Goal: Information Seeking & Learning: Learn about a topic

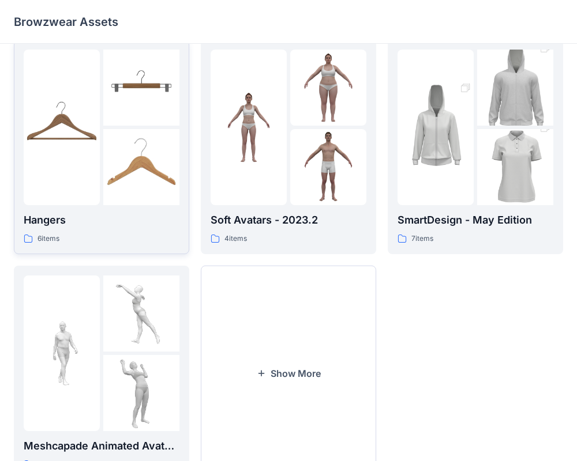
scroll to position [245, 0]
click at [291, 303] on button "Show More" at bounding box center [288, 372] width 175 height 215
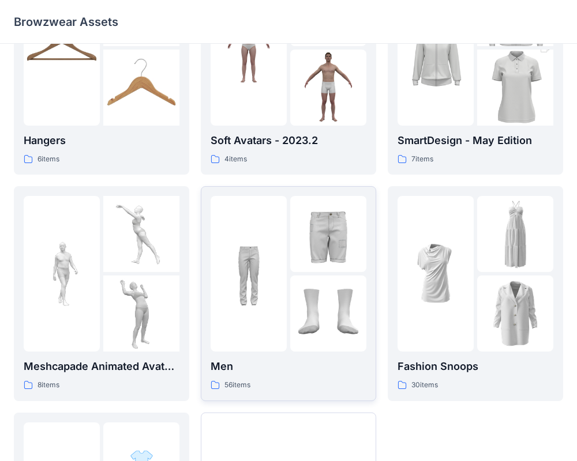
scroll to position [523, 0]
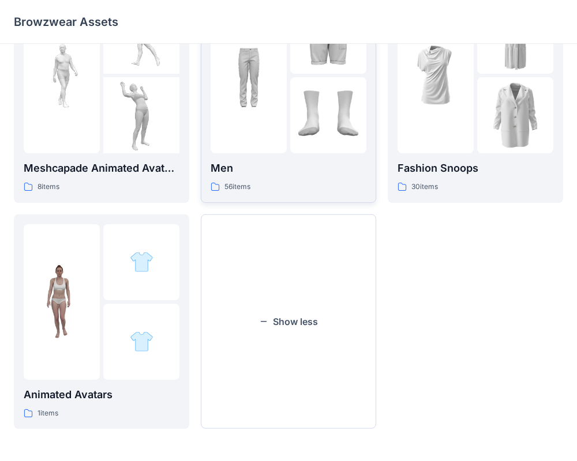
click at [267, 177] on div "Men 56 items" at bounding box center [289, 176] width 156 height 33
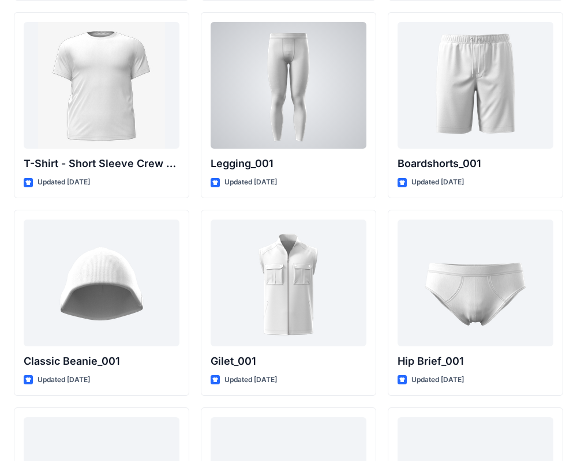
scroll to position [2026, 0]
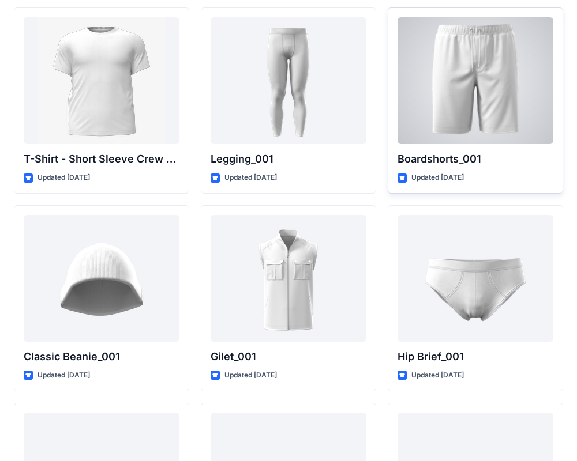
click at [426, 64] on div at bounding box center [475, 80] width 156 height 127
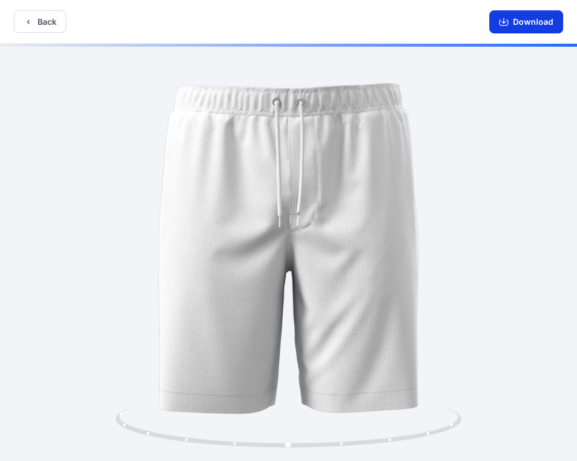
click at [508, 20] on icon "button" at bounding box center [503, 23] width 9 height 6
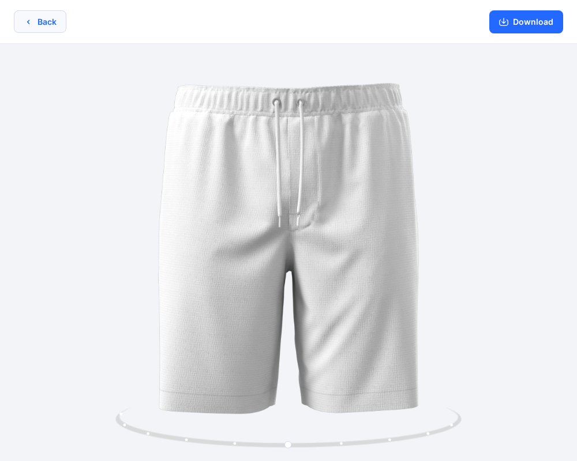
click at [28, 21] on icon "button" at bounding box center [28, 21] width 9 height 9
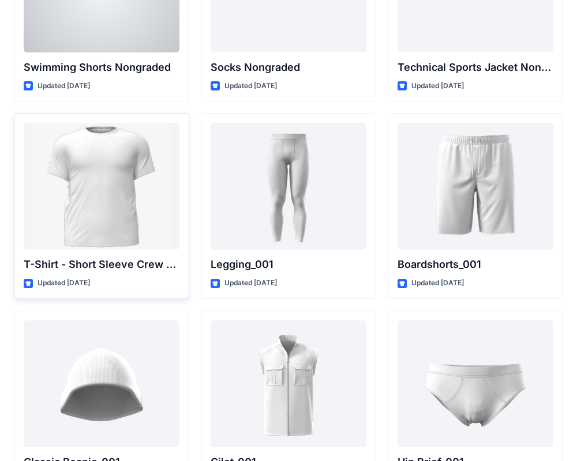
scroll to position [1328, 0]
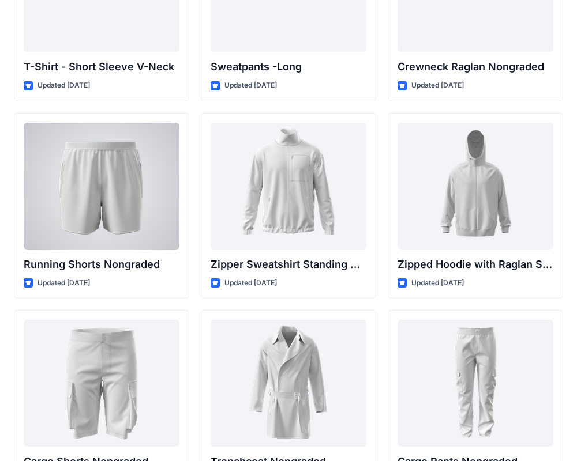
click at [84, 163] on div at bounding box center [102, 186] width 156 height 127
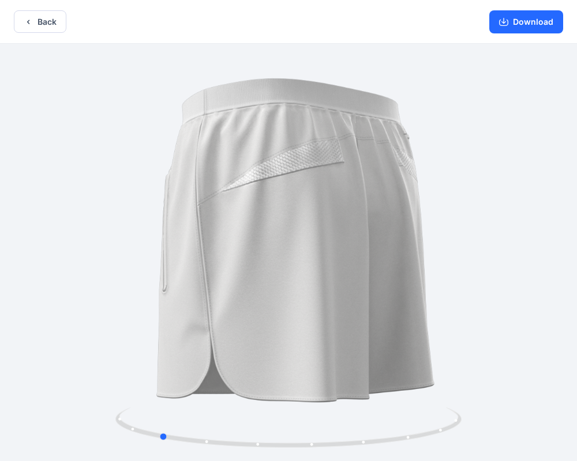
drag, startPoint x: 245, startPoint y: 221, endPoint x: 116, endPoint y: 212, distance: 129.5
click at [116, 212] on div at bounding box center [288, 254] width 577 height 420
click at [516, 14] on button "Download" at bounding box center [526, 21] width 74 height 23
click at [43, 21] on button "Back" at bounding box center [40, 21] width 52 height 22
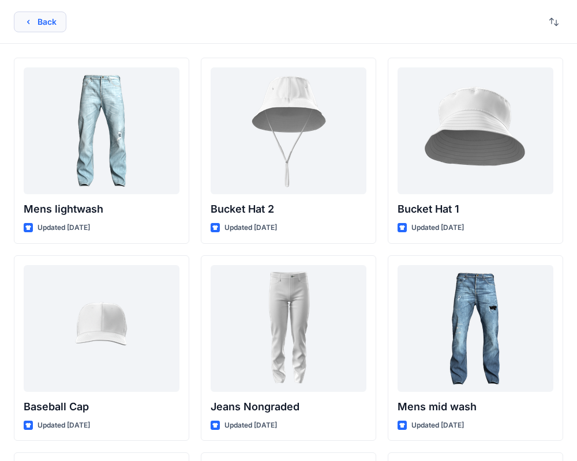
click at [27, 29] on button "Back" at bounding box center [40, 22] width 52 height 21
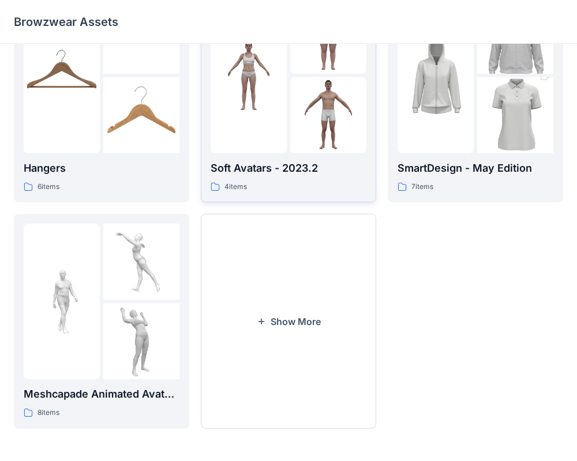
click at [263, 163] on p "Soft Avatars - 2023.2" at bounding box center [289, 168] width 156 height 16
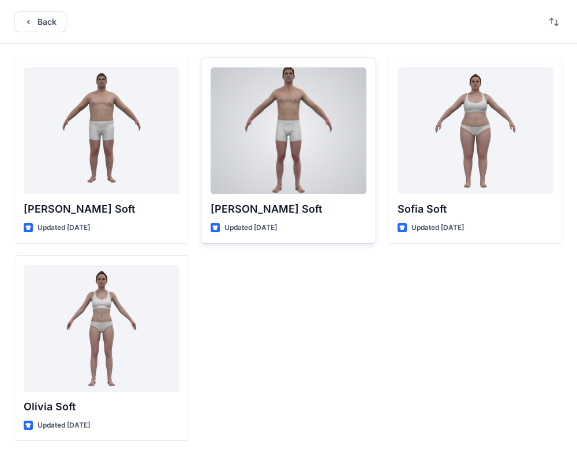
click at [295, 220] on div "[PERSON_NAME] Soft Updated [DATE]" at bounding box center [288, 151] width 175 height 186
click at [276, 186] on div at bounding box center [289, 130] width 156 height 127
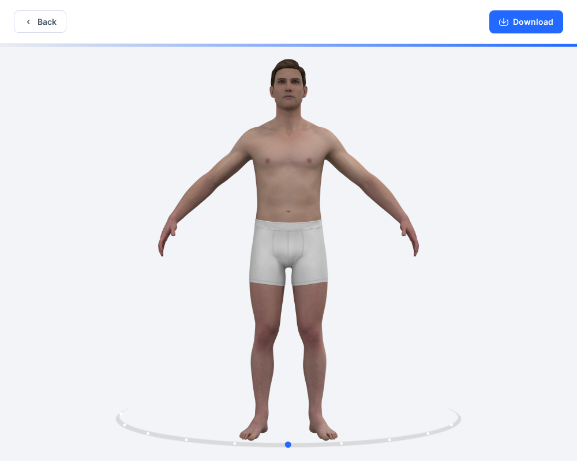
click at [137, 211] on div at bounding box center [288, 254] width 577 height 420
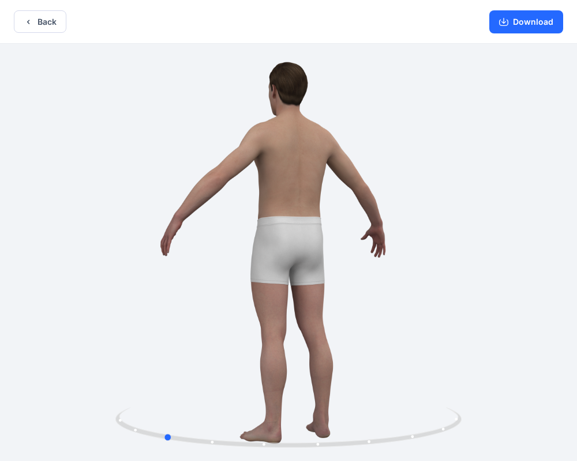
drag, startPoint x: 101, startPoint y: 216, endPoint x: 322, endPoint y: 241, distance: 223.0
click at [322, 241] on div at bounding box center [288, 254] width 577 height 420
click at [33, 24] on button "Back" at bounding box center [40, 21] width 52 height 22
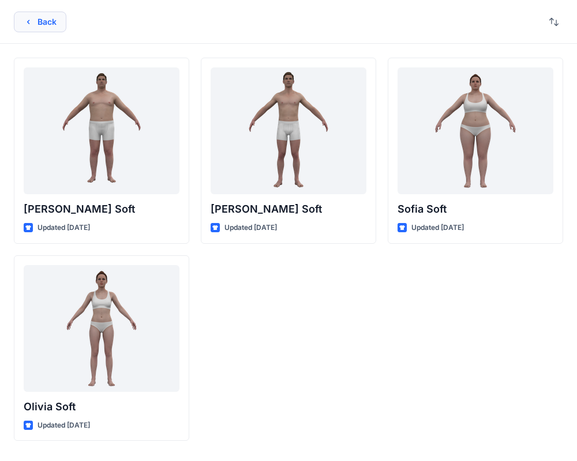
click at [33, 24] on button "Back" at bounding box center [40, 22] width 52 height 21
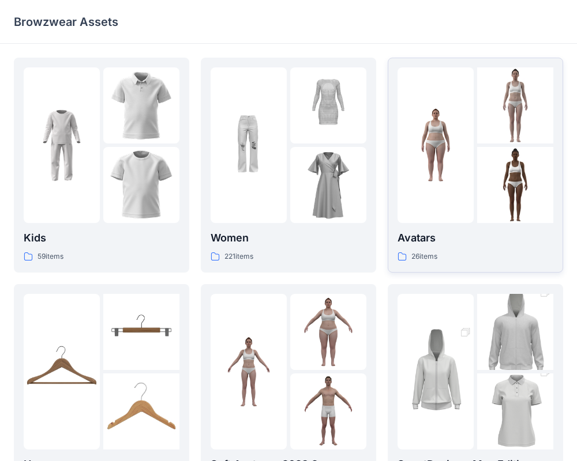
click at [475, 232] on p "Avatars" at bounding box center [475, 238] width 156 height 16
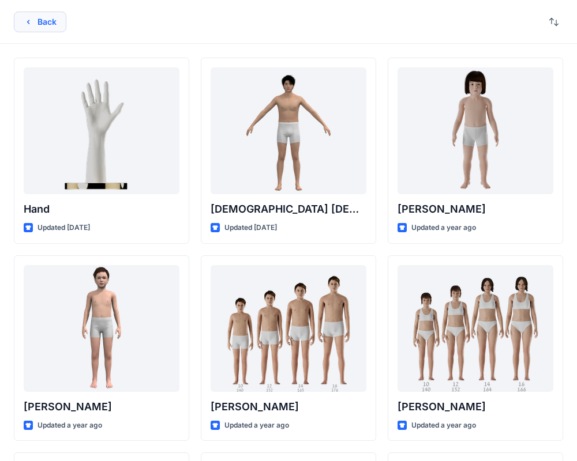
click at [50, 13] on button "Back" at bounding box center [40, 22] width 52 height 21
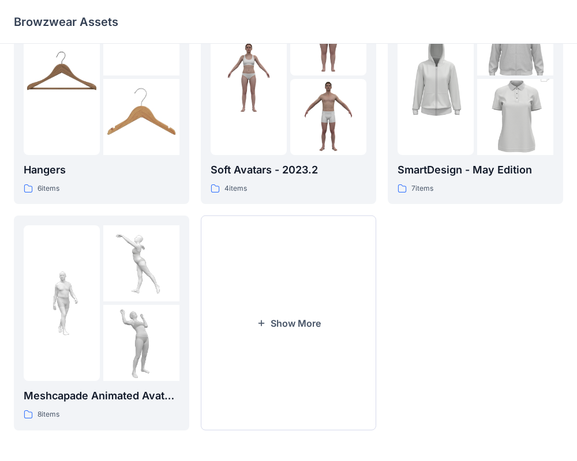
scroll to position [297, 0]
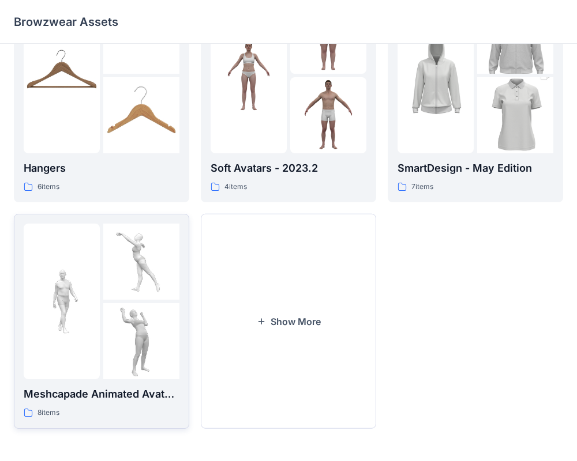
click at [101, 404] on div "Meshcapade Animated Avatars 8 items" at bounding box center [102, 402] width 156 height 33
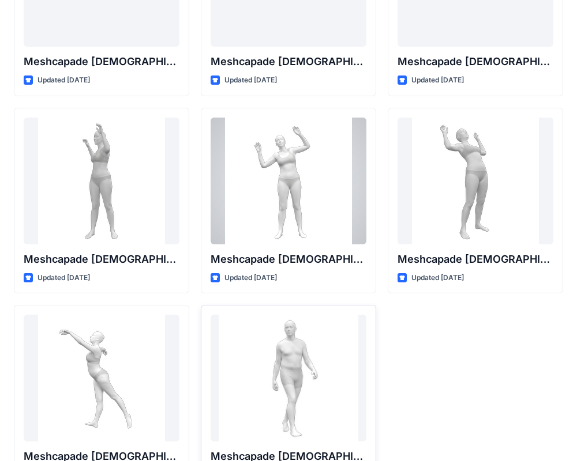
scroll to position [192, 0]
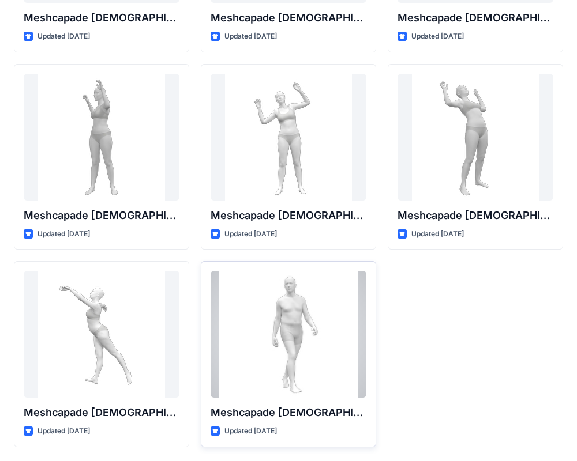
click at [255, 332] on div at bounding box center [289, 334] width 156 height 127
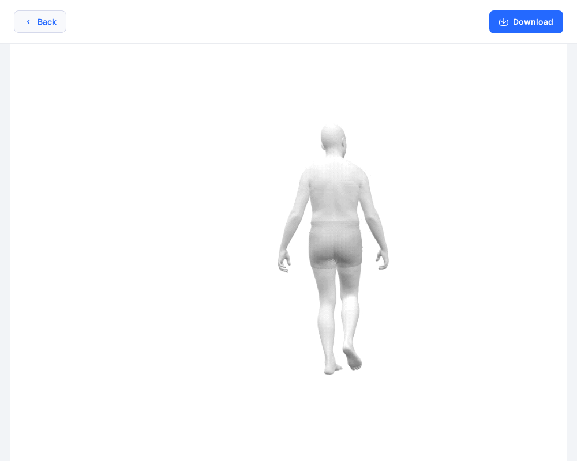
click at [37, 21] on button "Back" at bounding box center [40, 21] width 52 height 22
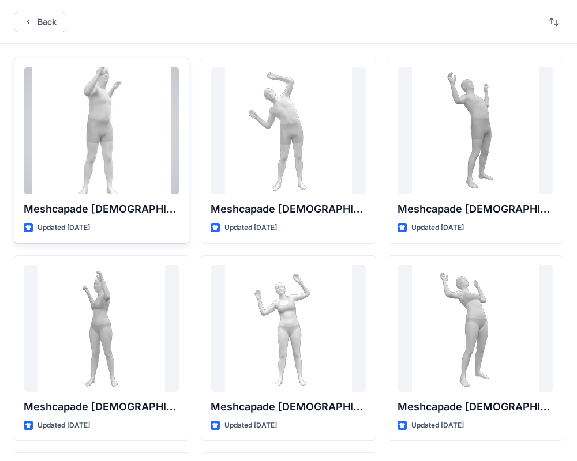
click at [118, 151] on div at bounding box center [102, 130] width 156 height 127
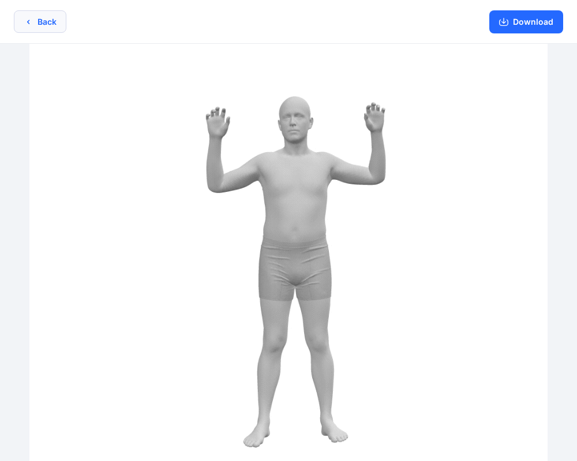
click at [39, 16] on button "Back" at bounding box center [40, 21] width 52 height 22
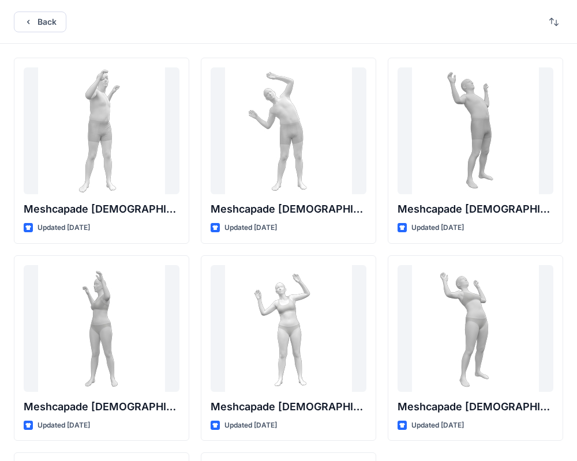
click at [39, 16] on button "Back" at bounding box center [40, 22] width 52 height 21
